Goal: Download file/media

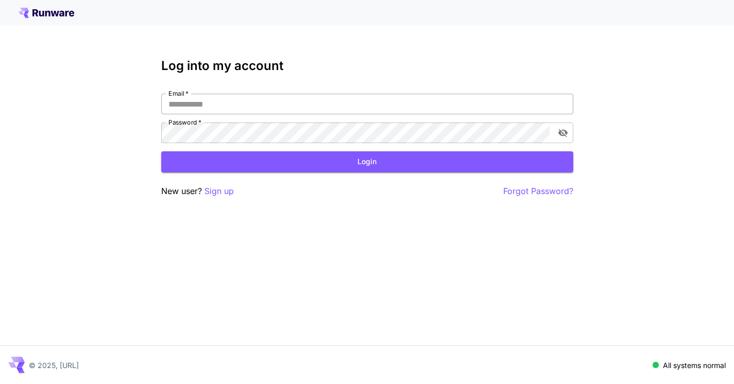
click at [222, 108] on input "Email   *" at bounding box center [367, 104] width 412 height 21
type input "**********"
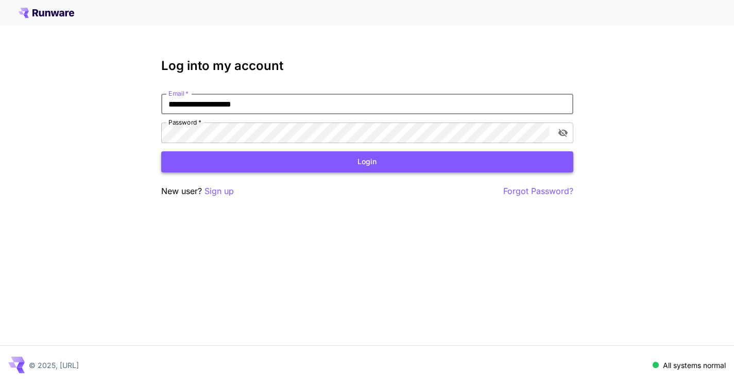
click at [287, 164] on button "Login" at bounding box center [367, 161] width 412 height 21
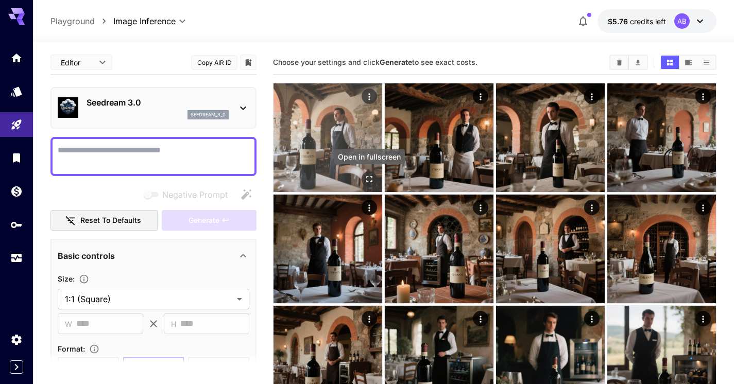
click at [369, 179] on icon "Open in fullscreen" at bounding box center [369, 179] width 10 height 10
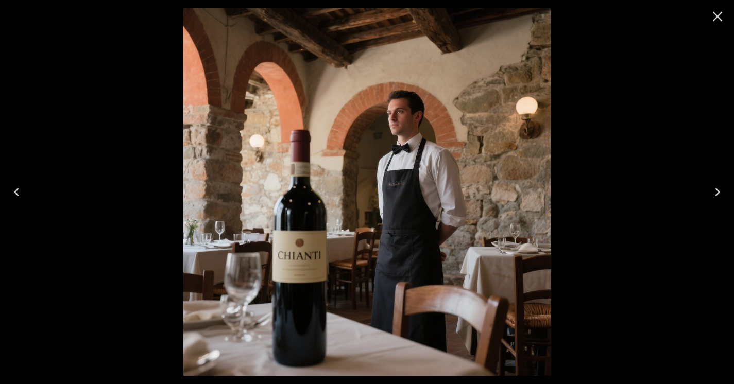
click at [717, 18] on icon "Close" at bounding box center [718, 17] width 10 height 10
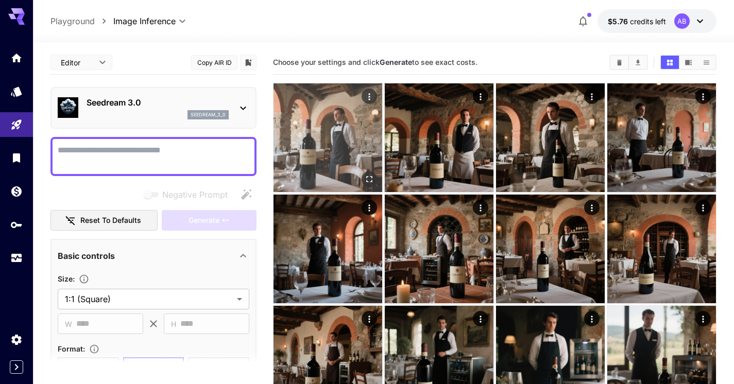
click at [328, 130] on img at bounding box center [328, 137] width 109 height 109
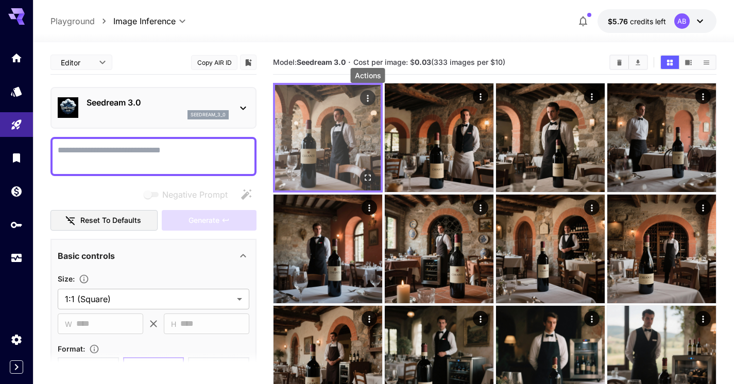
click at [368, 97] on icon "Actions" at bounding box center [368, 98] width 10 height 10
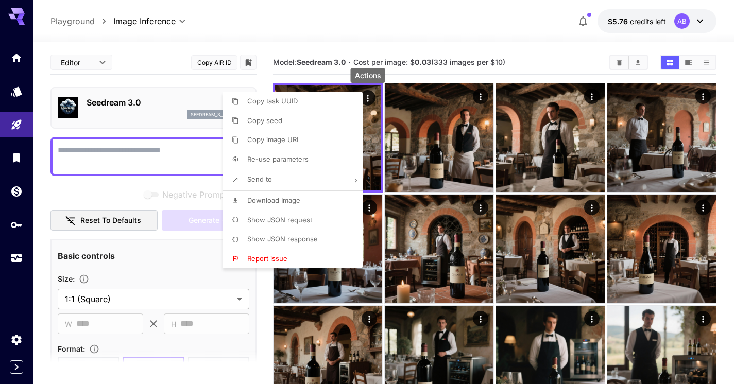
click at [410, 67] on div at bounding box center [367, 192] width 734 height 384
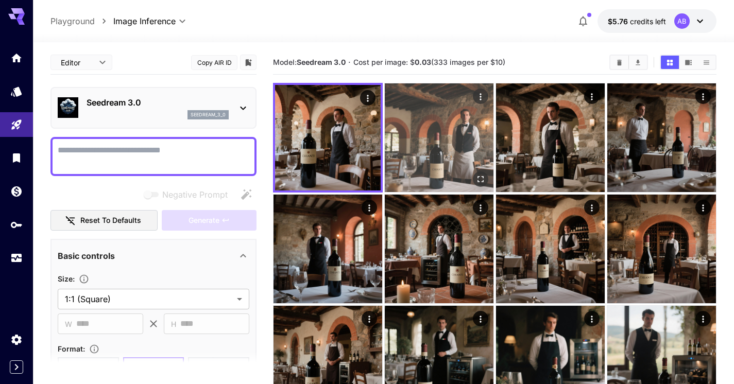
click at [429, 159] on img at bounding box center [439, 137] width 109 height 109
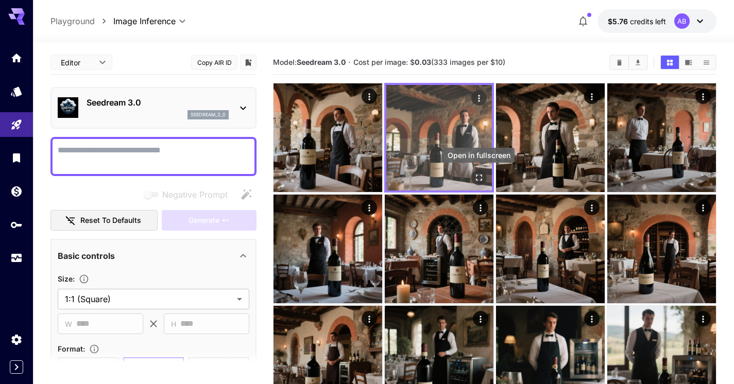
click at [480, 179] on icon "Open in fullscreen" at bounding box center [479, 178] width 10 height 10
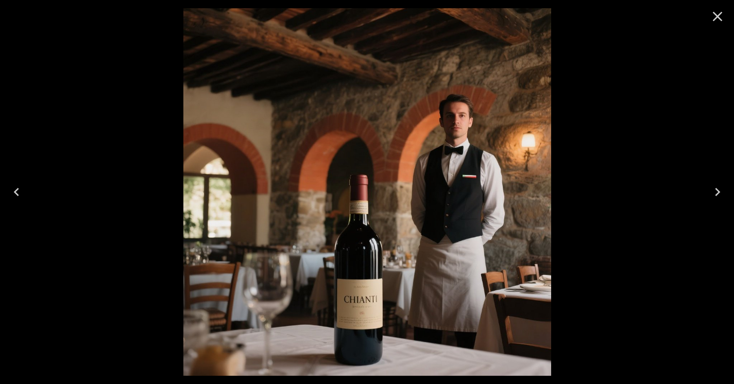
click at [717, 18] on icon "Close" at bounding box center [718, 17] width 10 height 10
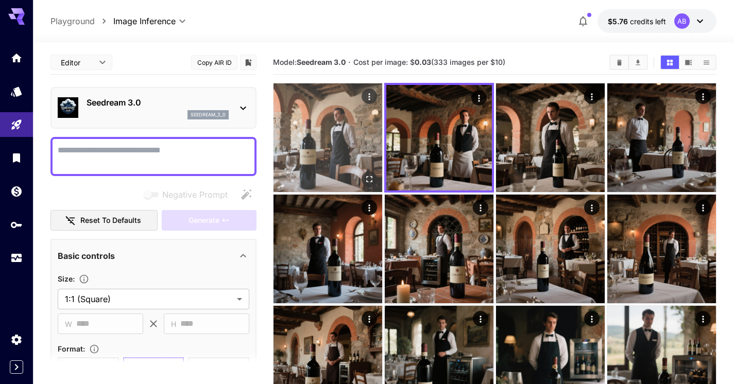
click at [369, 182] on icon "Open in fullscreen" at bounding box center [369, 179] width 10 height 10
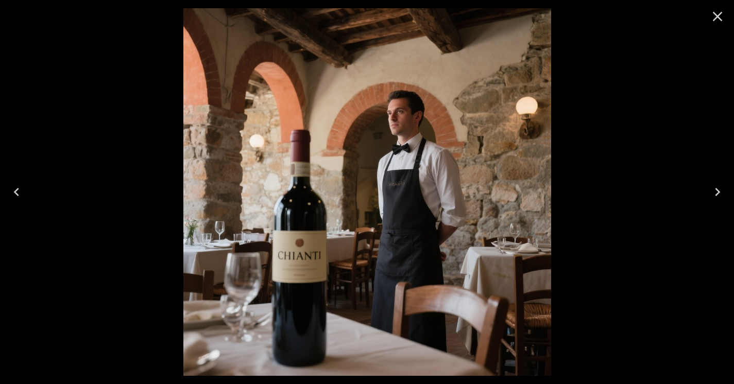
click at [715, 18] on icon "Close" at bounding box center [718, 16] width 16 height 16
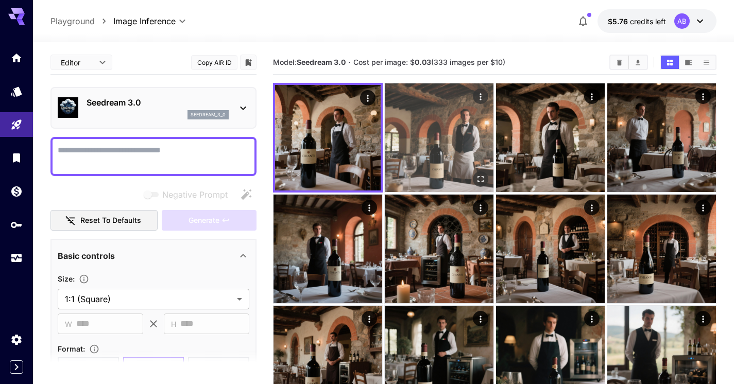
click at [431, 144] on img at bounding box center [439, 137] width 109 height 109
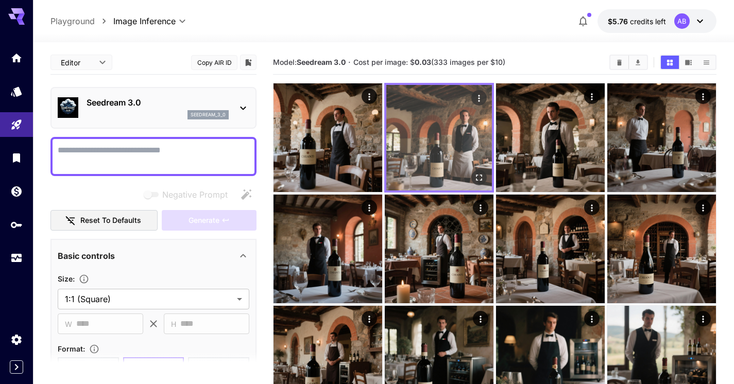
click at [482, 177] on icon "Open in fullscreen" at bounding box center [479, 178] width 10 height 10
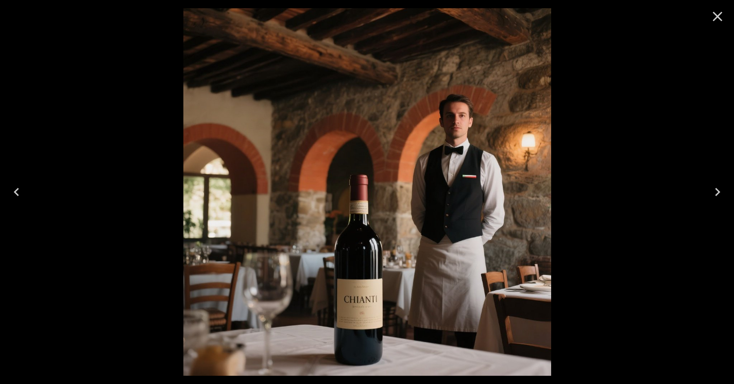
click at [720, 14] on icon "Close" at bounding box center [718, 17] width 10 height 10
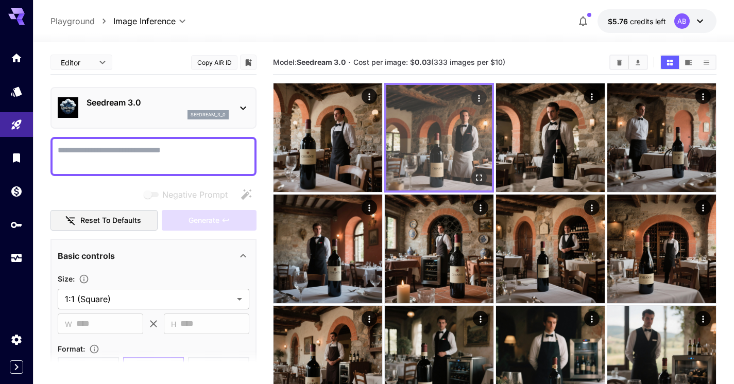
click at [479, 95] on icon "Actions" at bounding box center [479, 98] width 2 height 7
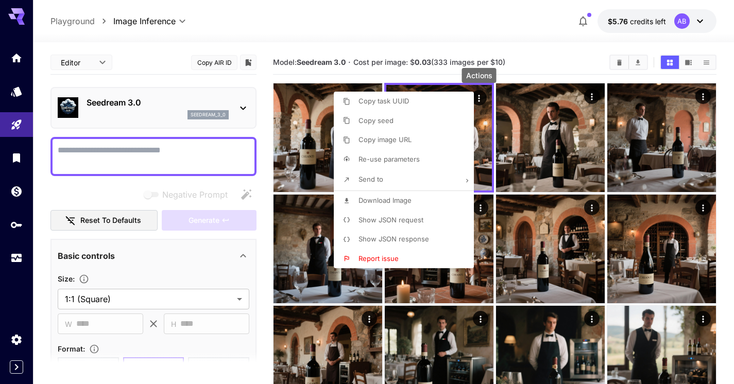
click at [402, 202] on span "Download Image" at bounding box center [385, 200] width 53 height 8
click at [263, 154] on div at bounding box center [367, 192] width 734 height 384
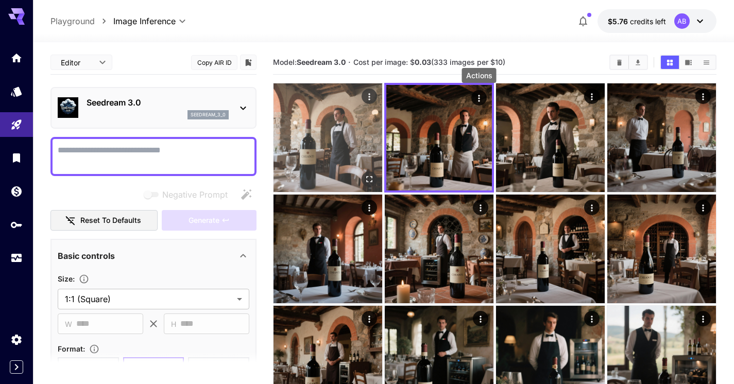
click at [335, 150] on img at bounding box center [328, 137] width 109 height 109
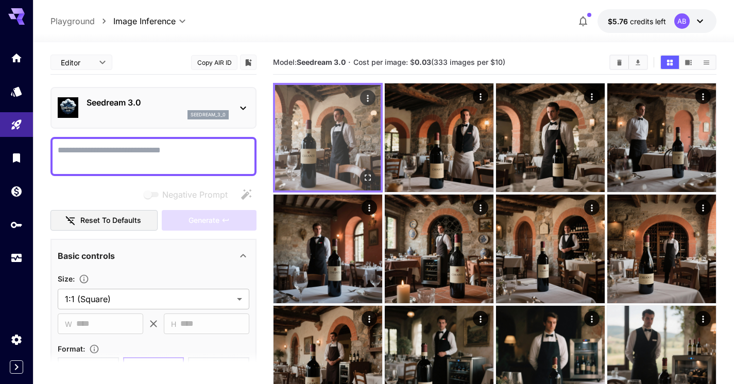
click at [335, 150] on img at bounding box center [328, 138] width 106 height 106
click at [365, 180] on icon "Open in fullscreen" at bounding box center [368, 178] width 6 height 6
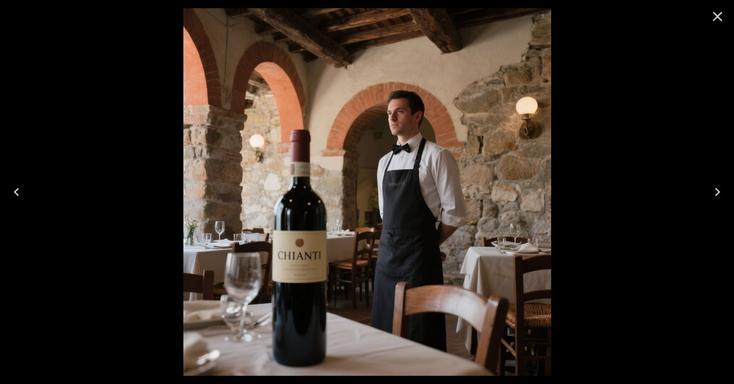
click at [720, 14] on icon "Close" at bounding box center [718, 17] width 10 height 10
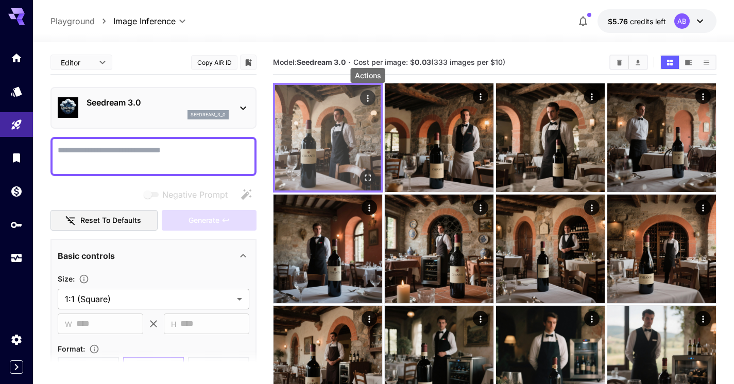
click at [363, 98] on icon "Actions" at bounding box center [368, 98] width 10 height 10
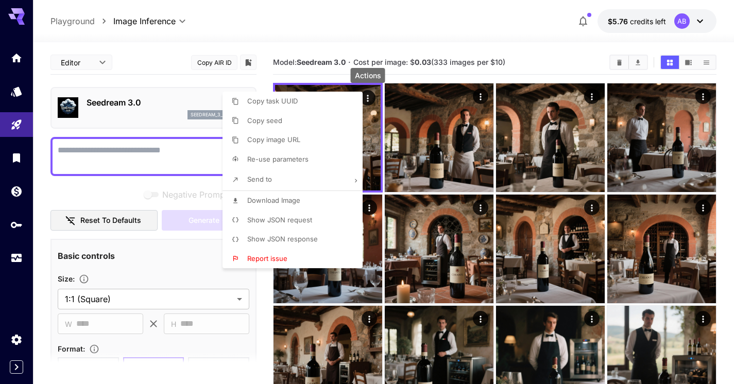
click at [265, 38] on div at bounding box center [367, 192] width 734 height 384
